Goal: Task Accomplishment & Management: Use online tool/utility

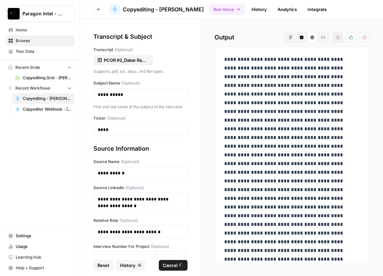
scroll to position [56, 0]
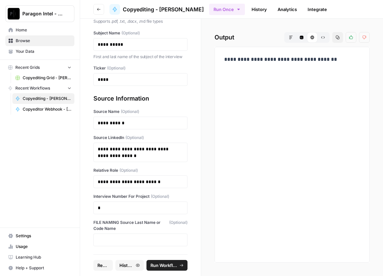
click at [28, 39] on span "Browse" at bounding box center [44, 41] width 56 height 6
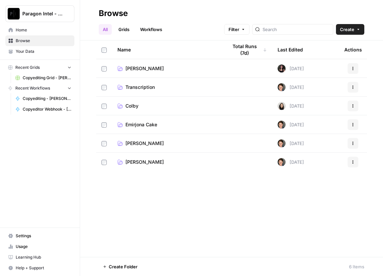
click at [137, 124] on span "Emirjona Cake" at bounding box center [141, 124] width 32 height 7
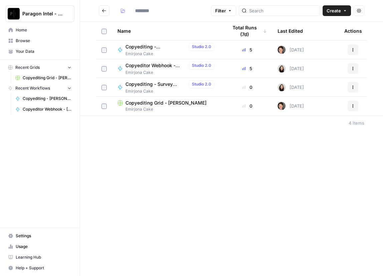
type input "**********"
click at [144, 103] on span "Copyediting Grid - [PERSON_NAME]" at bounding box center [165, 102] width 81 height 7
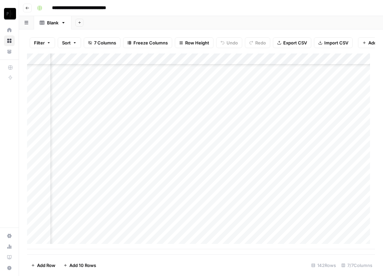
scroll to position [1443, 93]
click at [321, 233] on div "Add Column" at bounding box center [201, 151] width 348 height 196
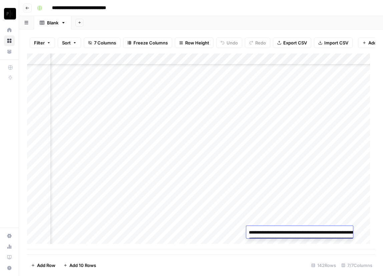
click at [321, 233] on textarea "**********" at bounding box center [312, 246] width 133 height 36
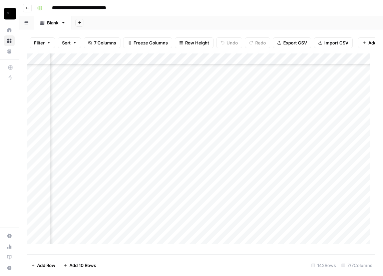
click at [93, 157] on div "Add Column" at bounding box center [201, 151] width 348 height 196
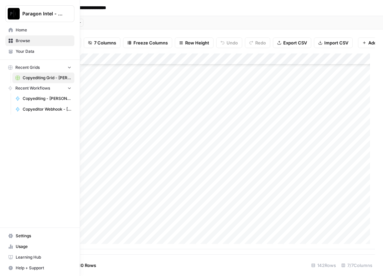
click at [30, 39] on span "Browse" at bounding box center [44, 41] width 56 height 6
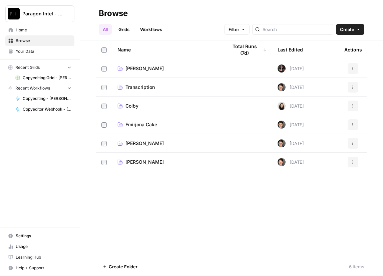
click at [148, 122] on span "Emirjona Cake" at bounding box center [141, 124] width 32 height 7
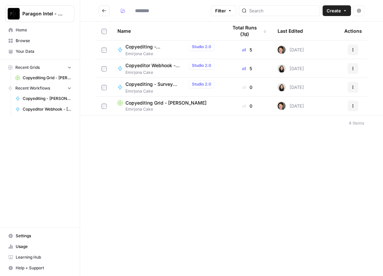
type input "**********"
click at [151, 47] on span "Copyediting - [PERSON_NAME]" at bounding box center [155, 46] width 61 height 7
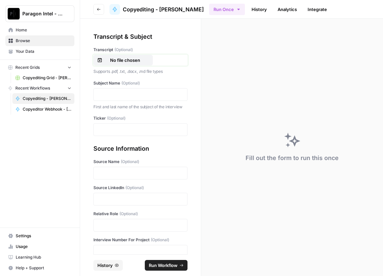
click at [140, 57] on p "No file chosen" at bounding box center [125, 60] width 43 height 7
click at [112, 94] on p at bounding box center [140, 94] width 85 height 7
click at [106, 133] on p at bounding box center [140, 129] width 85 height 7
click at [102, 176] on p at bounding box center [140, 173] width 85 height 7
click at [104, 201] on div at bounding box center [140, 199] width 94 height 13
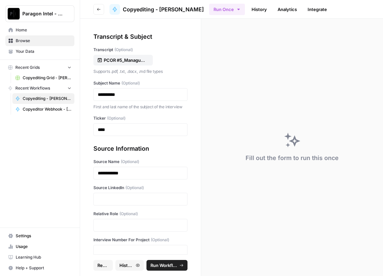
click at [104, 201] on div at bounding box center [140, 199] width 94 height 13
click at [107, 202] on p at bounding box center [140, 199] width 85 height 7
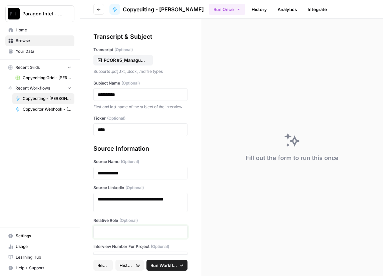
click at [113, 235] on p at bounding box center [140, 231] width 85 height 7
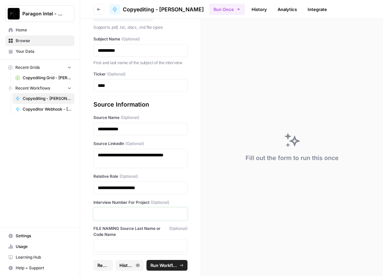
click at [131, 217] on p at bounding box center [140, 213] width 85 height 7
click at [168, 264] on span "Run Workflow" at bounding box center [163, 265] width 27 height 7
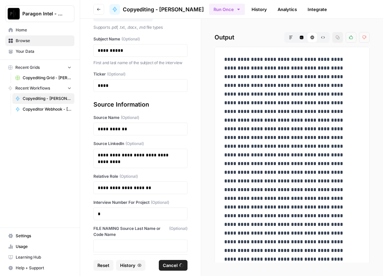
click at [25, 40] on span "Browse" at bounding box center [44, 41] width 56 height 6
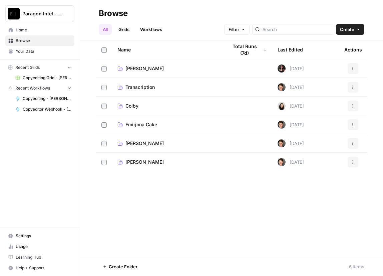
click at [155, 120] on td "Emirjona Cake" at bounding box center [167, 124] width 110 height 18
click at [149, 123] on span "Emirjona Cake" at bounding box center [141, 124] width 32 height 7
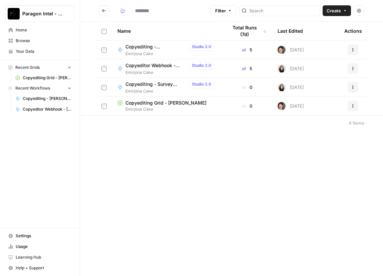
click at [149, 123] on footer "4 Items" at bounding box center [231, 122] width 303 height 15
type input "**********"
click at [156, 104] on span "Copyediting Grid - [PERSON_NAME]" at bounding box center [165, 102] width 81 height 7
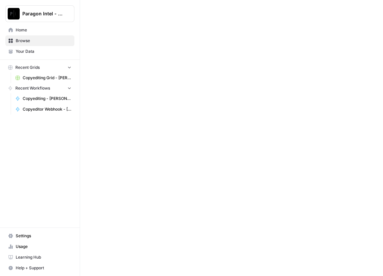
click at [156, 104] on div at bounding box center [231, 138] width 303 height 276
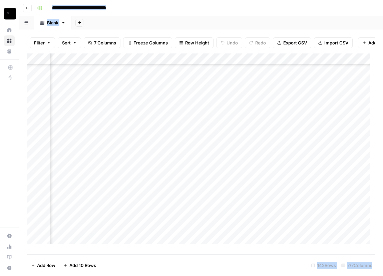
scroll to position [1443, 151]
click at [277, 207] on div "Add Column" at bounding box center [201, 151] width 348 height 196
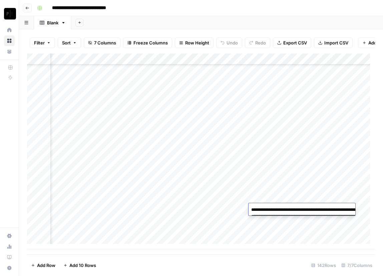
click at [277, 207] on textarea "**********" at bounding box center [315, 223] width 133 height 36
